Goal: Task Accomplishment & Management: Use online tool/utility

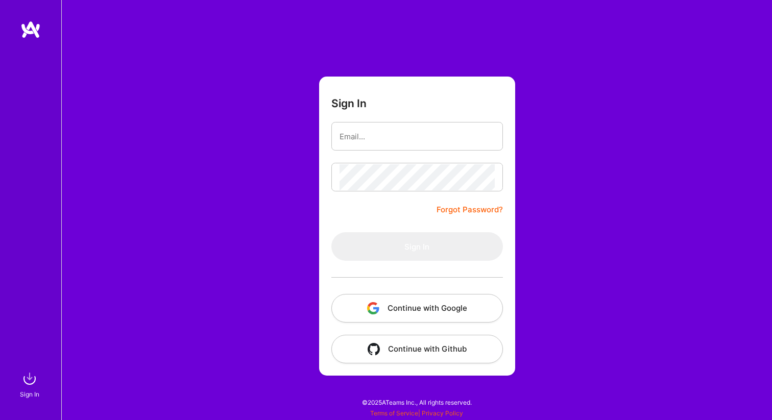
click at [451, 307] on button "Continue with Google" at bounding box center [417, 308] width 172 height 29
click at [281, 207] on div "Sign In Forgot Password? Sign In Continue with Google Continue with Github" at bounding box center [416, 210] width 711 height 420
click at [387, 146] on input "email" at bounding box center [417, 137] width 155 height 26
type input "[EMAIL_ADDRESS][DOMAIN_NAME]"
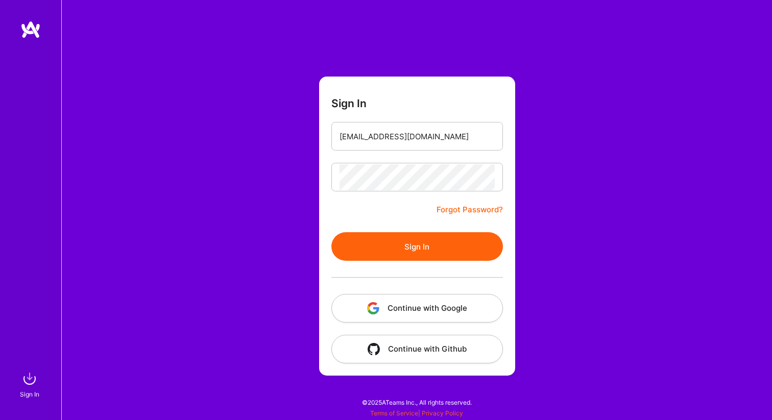
click at [415, 245] on button "Sign In" at bounding box center [417, 246] width 172 height 29
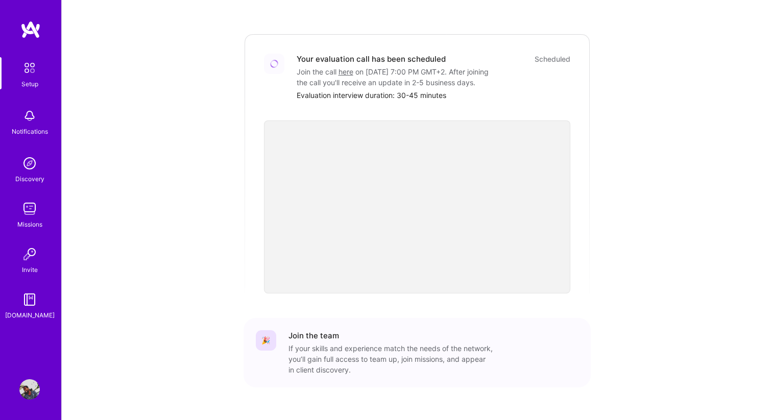
scroll to position [286, 0]
click at [26, 216] on img at bounding box center [29, 209] width 20 height 20
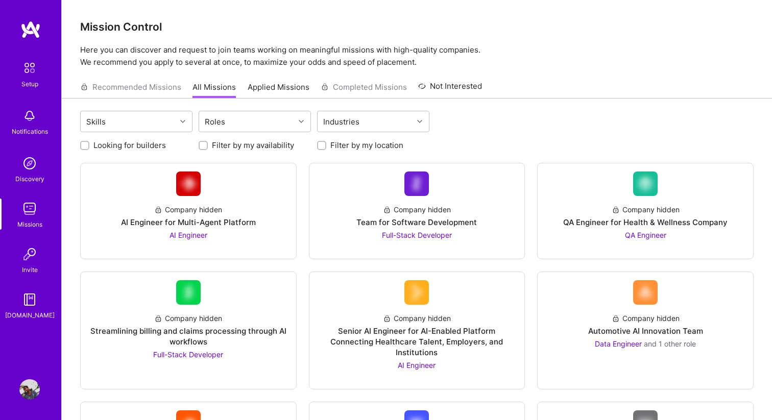
click at [34, 30] on img at bounding box center [30, 29] width 20 height 18
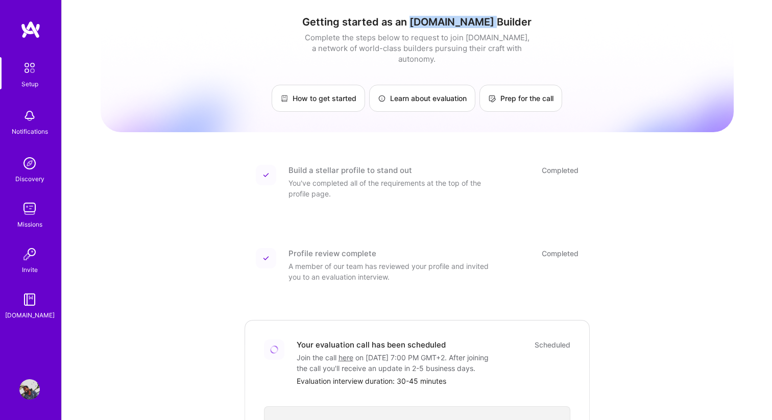
drag, startPoint x: 434, startPoint y: 22, endPoint x: 508, endPoint y: 18, distance: 73.6
click at [508, 18] on h1 "Getting started as an [DOMAIN_NAME] Builder" at bounding box center [417, 22] width 633 height 12
copy h1 "[DOMAIN_NAME] Builder"
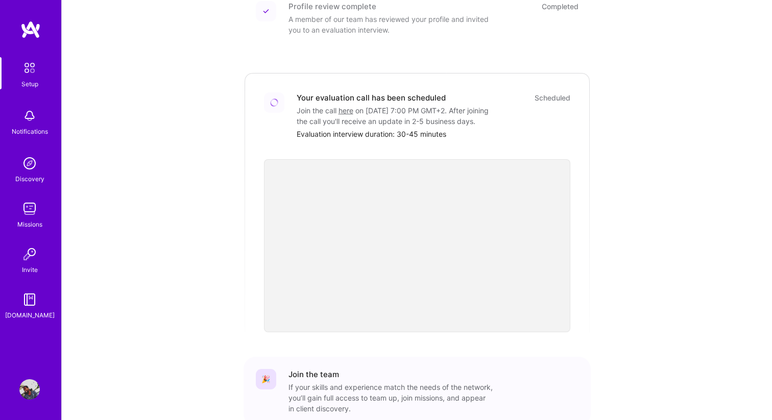
scroll to position [309, 0]
